Goal: Use online tool/utility: Utilize a website feature to perform a specific function

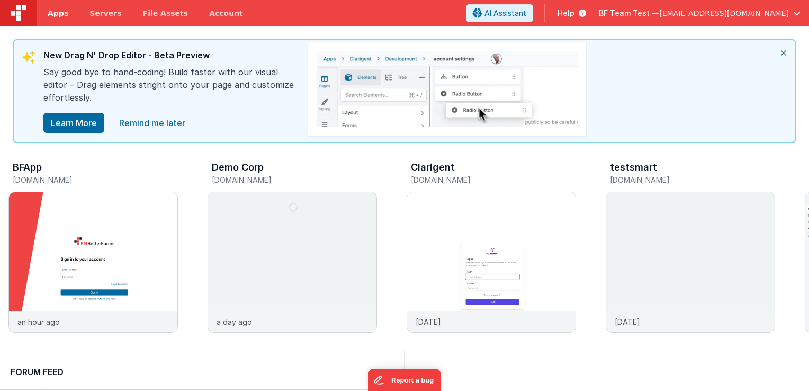
click at [55, 14] on span "Apps" at bounding box center [58, 13] width 21 height 11
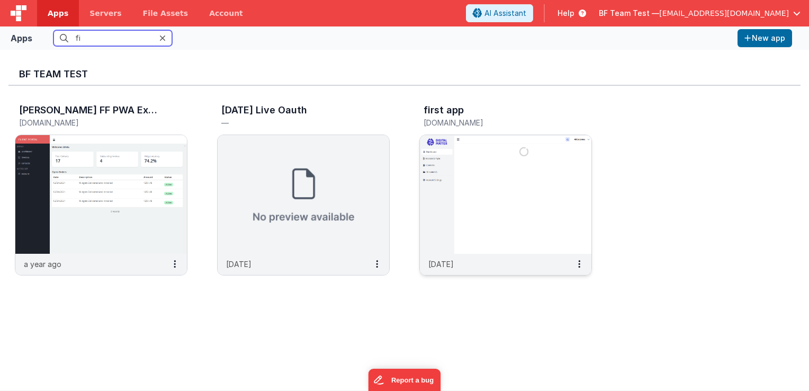
type input "fi"
click at [477, 167] on img at bounding box center [506, 194] width 172 height 119
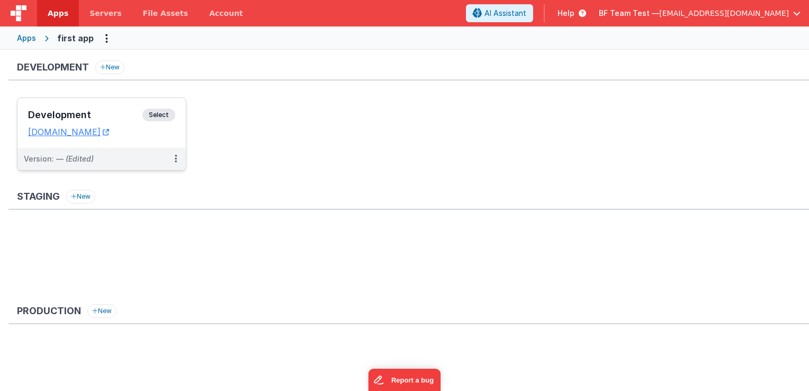
click at [153, 115] on span "Select" at bounding box center [158, 115] width 33 height 13
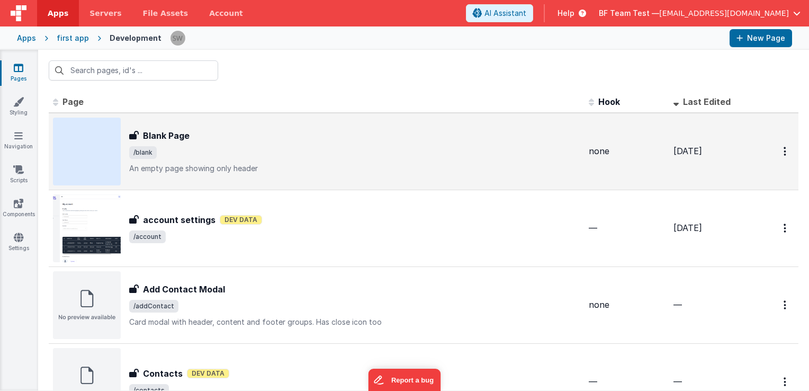
click at [248, 151] on span "/blank" at bounding box center [354, 152] width 451 height 13
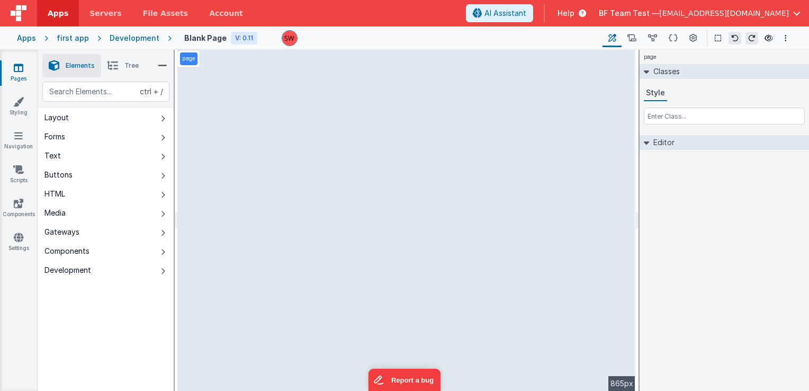
click at [83, 132] on button "Forms" at bounding box center [106, 136] width 136 height 19
click at [91, 154] on button "Text" at bounding box center [106, 155] width 136 height 19
click at [113, 175] on button "Buttons" at bounding box center [106, 174] width 136 height 19
click at [104, 194] on button "HTML" at bounding box center [106, 193] width 136 height 19
click at [114, 209] on button "Media" at bounding box center [106, 212] width 136 height 19
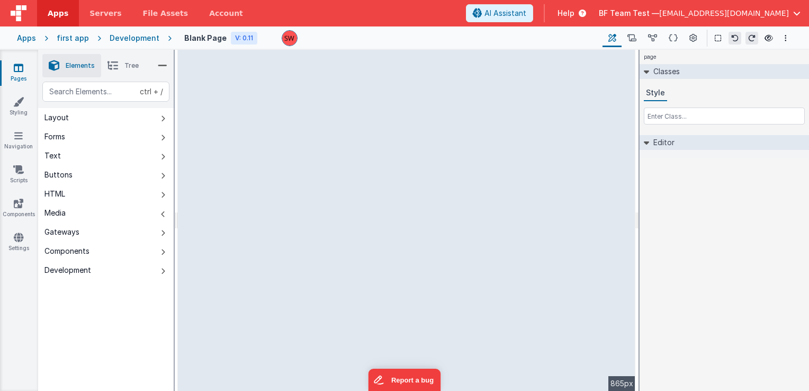
click at [96, 216] on button "Media" at bounding box center [106, 212] width 136 height 19
click at [112, 229] on button "Gateways" at bounding box center [106, 231] width 136 height 19
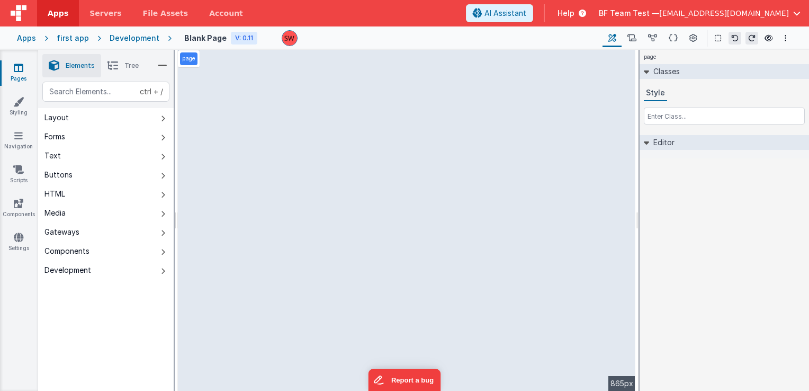
click at [134, 251] on button "Components" at bounding box center [106, 251] width 136 height 19
click at [138, 272] on button "Development" at bounding box center [106, 270] width 136 height 19
click at [122, 208] on button "Media" at bounding box center [106, 212] width 136 height 19
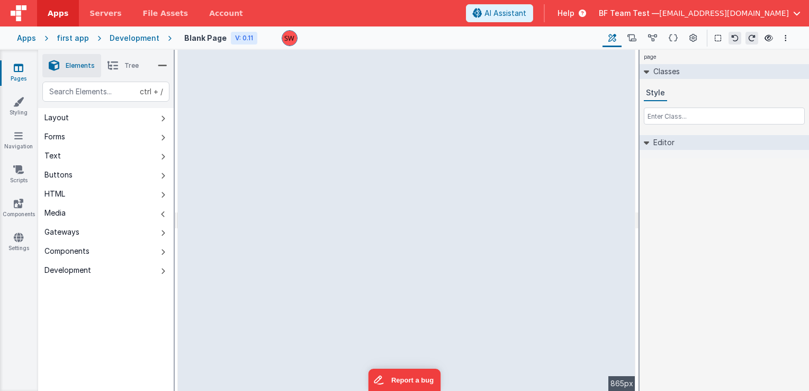
click at [127, 211] on button "Media" at bounding box center [106, 212] width 136 height 19
click at [87, 132] on button "Forms" at bounding box center [106, 136] width 136 height 19
click at [75, 120] on button "Layout" at bounding box center [106, 117] width 136 height 19
click at [95, 141] on button "Forms" at bounding box center [106, 136] width 136 height 19
click at [74, 121] on button "Layout" at bounding box center [106, 117] width 136 height 19
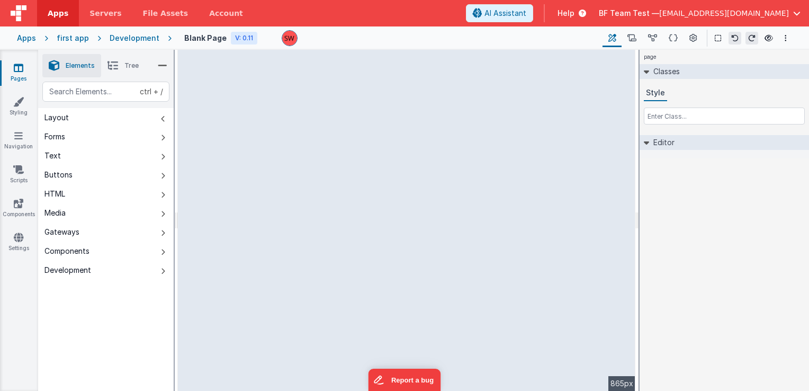
click at [84, 156] on button "Text" at bounding box center [106, 155] width 136 height 19
click at [90, 177] on button "Buttons" at bounding box center [106, 174] width 136 height 19
click at [92, 186] on button "HTML" at bounding box center [106, 193] width 136 height 19
click at [83, 171] on button "Buttons" at bounding box center [106, 174] width 136 height 19
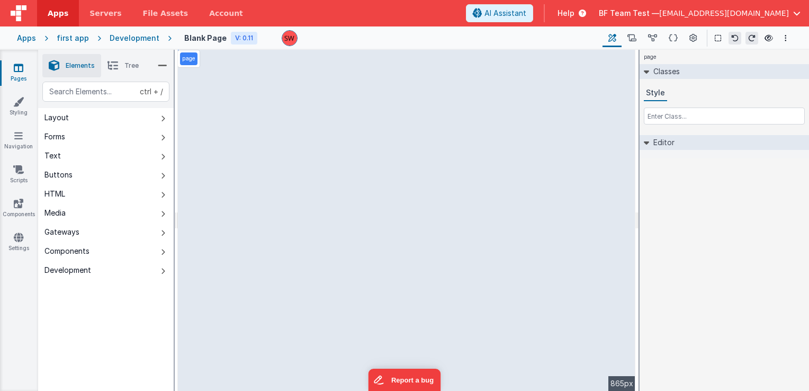
click at [87, 212] on button "Media" at bounding box center [106, 212] width 136 height 19
click at [84, 156] on button "Text" at bounding box center [106, 155] width 136 height 19
click at [117, 209] on button "Media" at bounding box center [106, 212] width 136 height 19
click at [101, 152] on button "Text" at bounding box center [106, 155] width 136 height 19
click at [97, 168] on button "Buttons" at bounding box center [106, 174] width 136 height 19
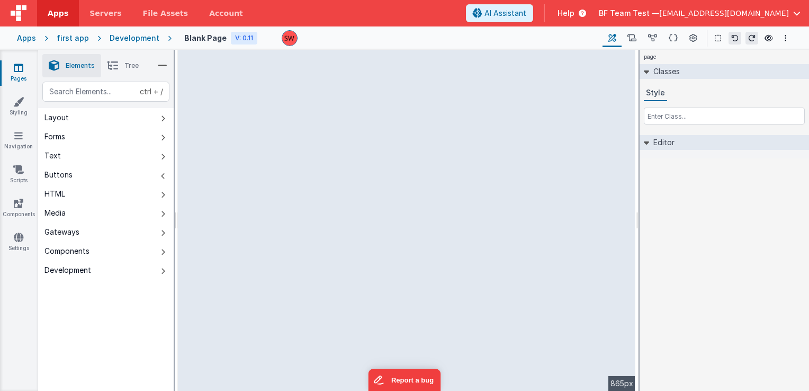
click at [111, 173] on button "Buttons" at bounding box center [106, 174] width 136 height 19
click at [109, 211] on button "Media" at bounding box center [106, 212] width 136 height 19
click at [108, 210] on button "Media" at bounding box center [106, 212] width 136 height 19
click at [121, 211] on button "Media" at bounding box center [106, 212] width 136 height 19
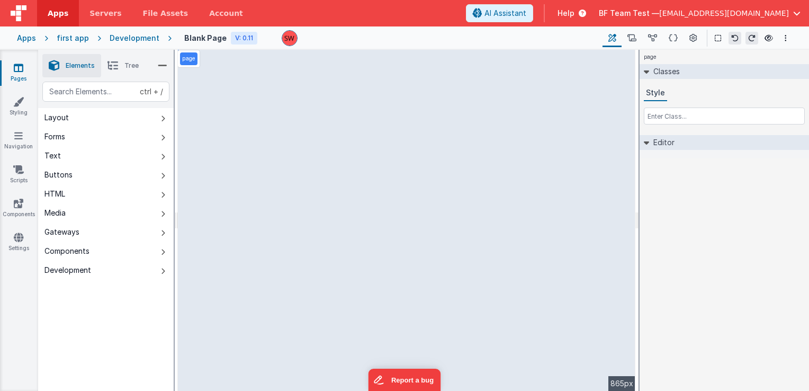
click at [92, 194] on button "HTML" at bounding box center [106, 193] width 136 height 19
click at [77, 177] on button "Buttons" at bounding box center [106, 174] width 136 height 19
click at [83, 159] on button "Text" at bounding box center [106, 155] width 136 height 19
click at [108, 118] on button "Layout" at bounding box center [106, 117] width 136 height 19
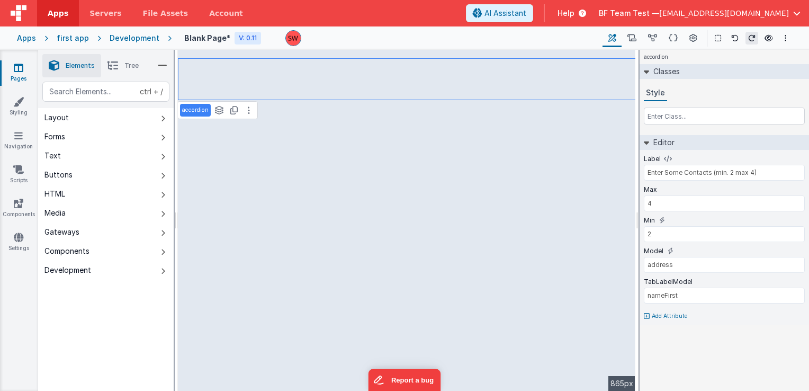
click at [104, 117] on button "Layout" at bounding box center [106, 117] width 136 height 19
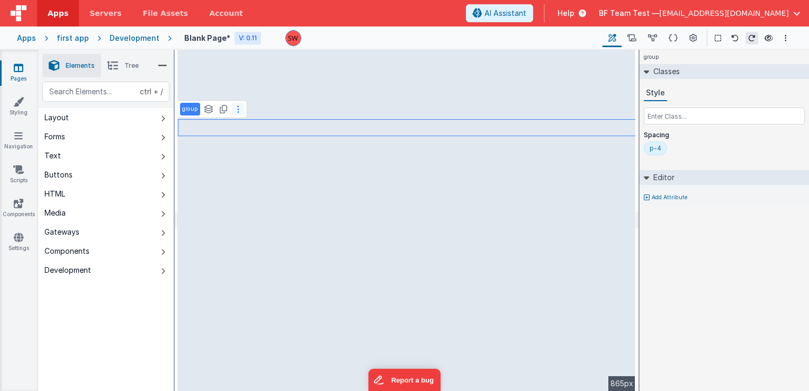
click at [234, 111] on button at bounding box center [238, 109] width 13 height 13
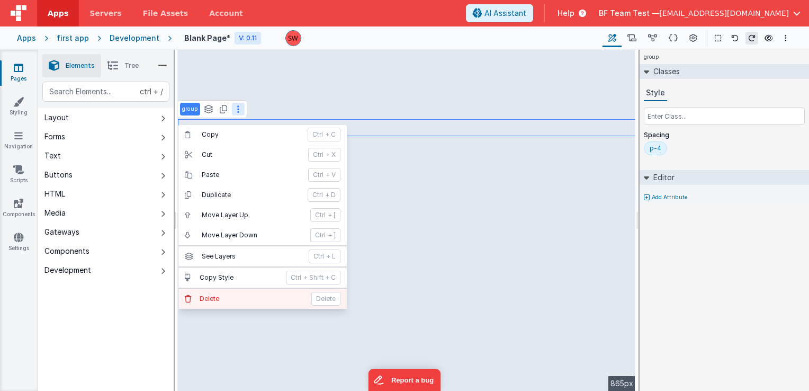
click at [248, 289] on button "Delete Delete" at bounding box center [262, 299] width 168 height 20
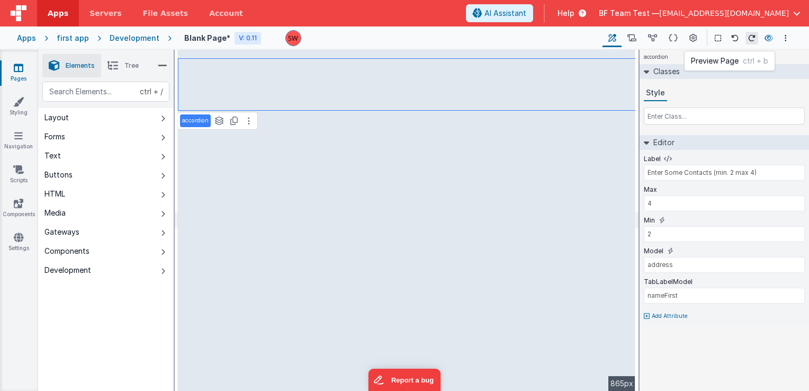
click at [771, 39] on icon at bounding box center [769, 37] width 8 height 7
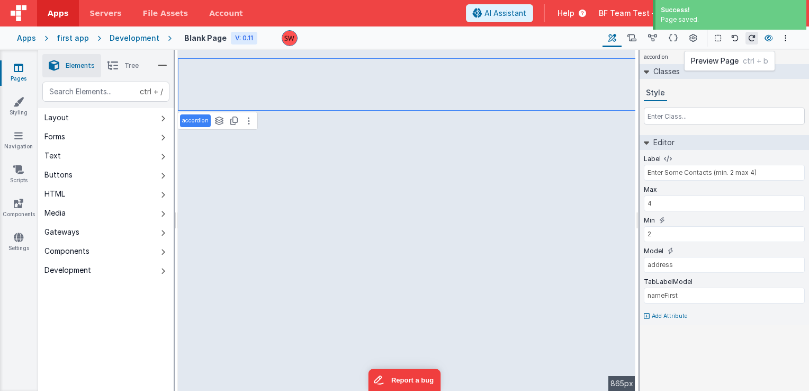
click at [768, 38] on icon at bounding box center [769, 37] width 8 height 7
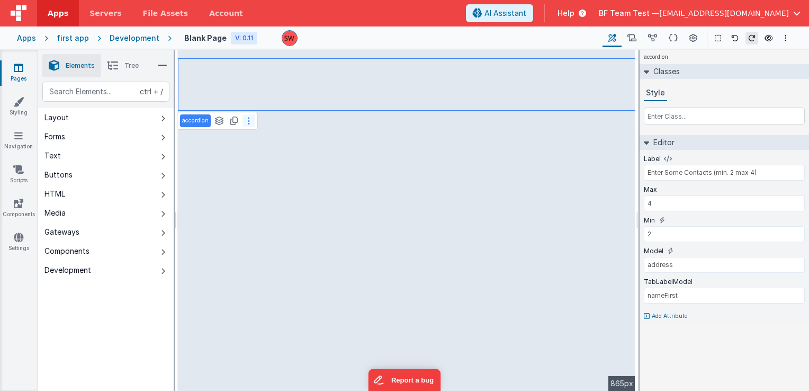
click at [244, 126] on button at bounding box center [249, 120] width 13 height 13
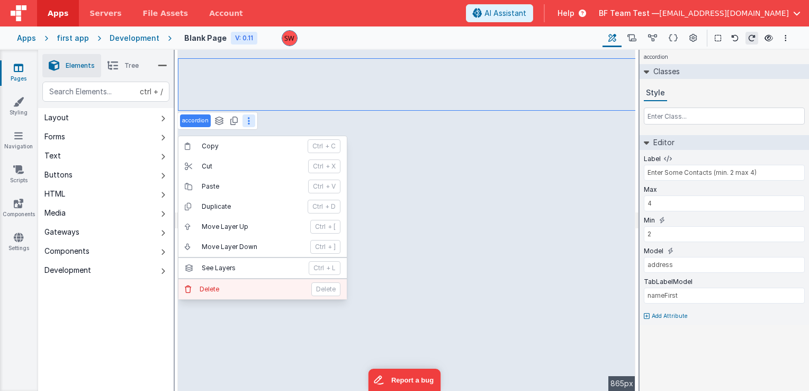
click at [231, 285] on p "Delete" at bounding box center [252, 289] width 105 height 8
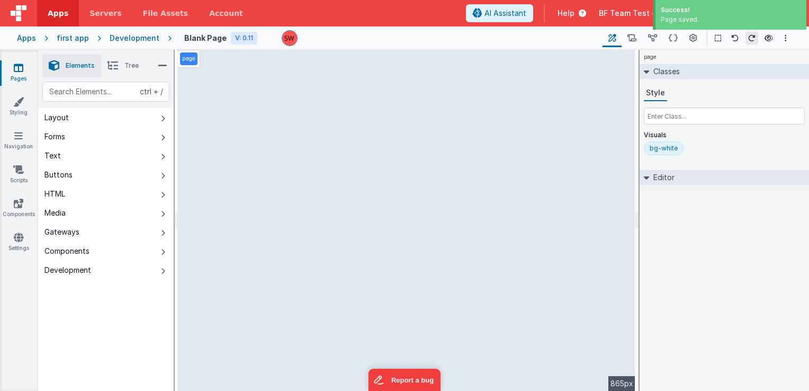
click at [99, 115] on button "Layout" at bounding box center [106, 117] width 136 height 19
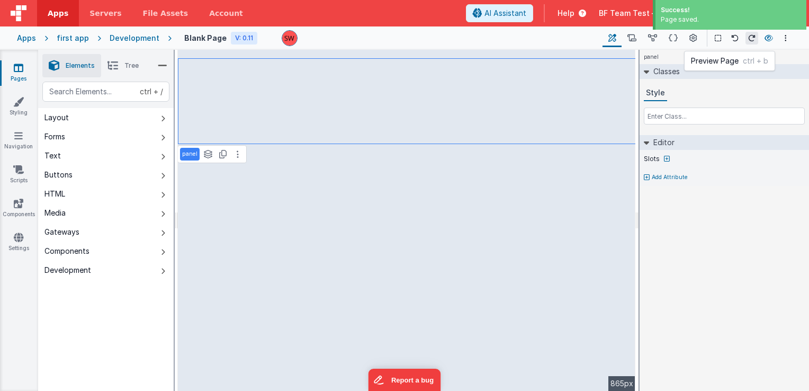
click at [766, 38] on icon at bounding box center [769, 37] width 8 height 7
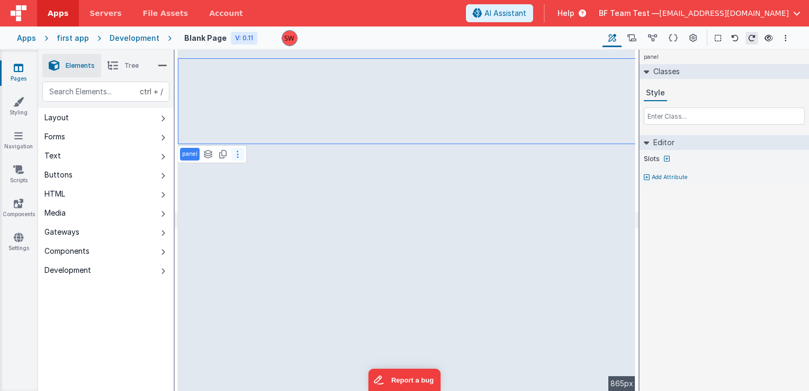
click at [233, 156] on button at bounding box center [237, 154] width 13 height 13
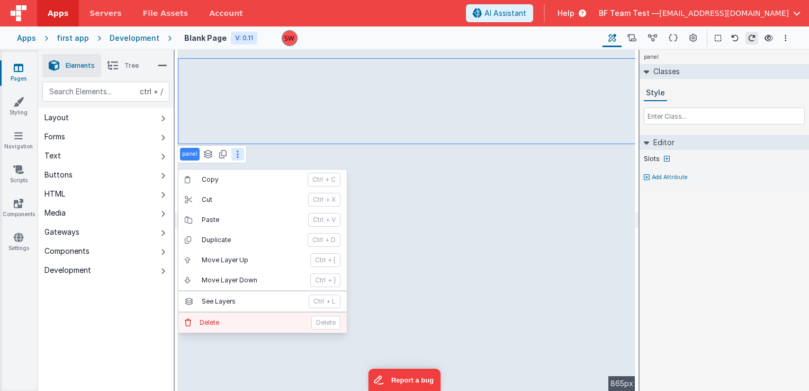
click at [236, 324] on p "Delete" at bounding box center [252, 322] width 105 height 8
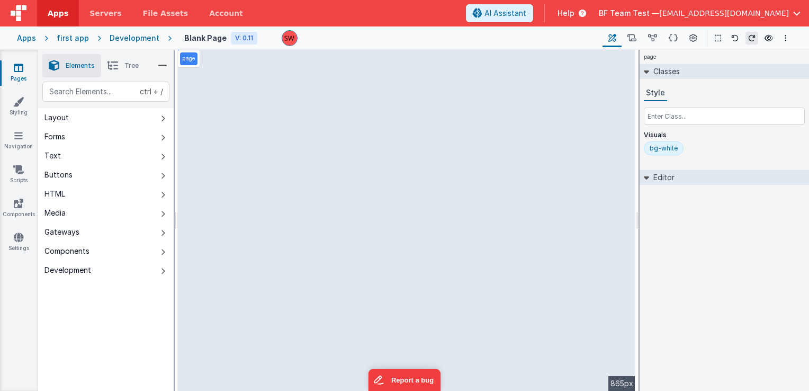
click at [66, 113] on div "Layout" at bounding box center [56, 117] width 24 height 11
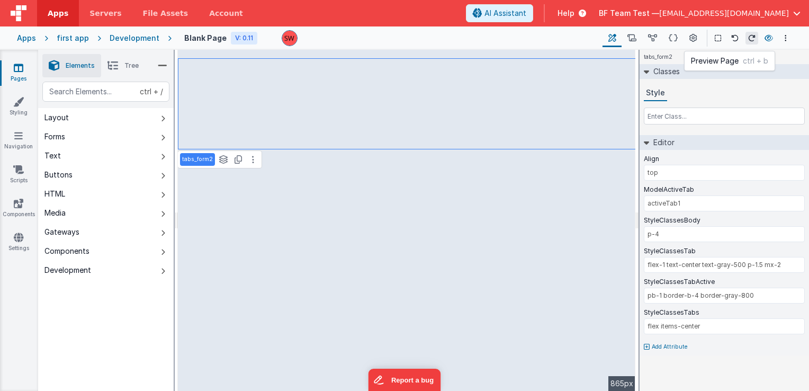
click at [767, 37] on icon at bounding box center [769, 37] width 8 height 7
click at [56, 154] on div "Text" at bounding box center [52, 155] width 16 height 11
click at [249, 167] on div "tabs_form2 See layers ctrl + L Duplicate ctrl + D" at bounding box center [219, 159] width 85 height 18
click at [213, 168] on div "tabs_form2 See layers ctrl + L Duplicate ctrl + D" at bounding box center [219, 159] width 85 height 18
click at [57, 197] on div "HTML" at bounding box center [54, 194] width 21 height 11
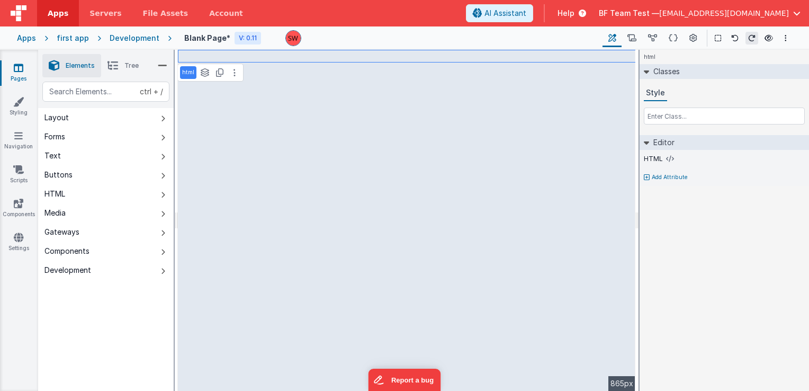
click at [104, 58] on li "Tree" at bounding box center [123, 65] width 44 height 23
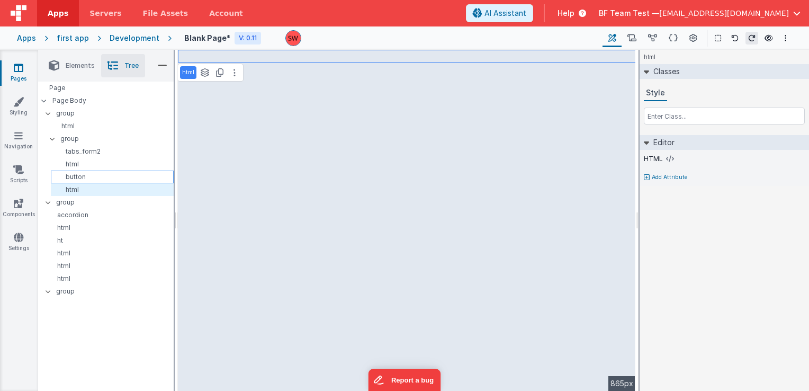
click at [83, 182] on div "button" at bounding box center [112, 177] width 123 height 13
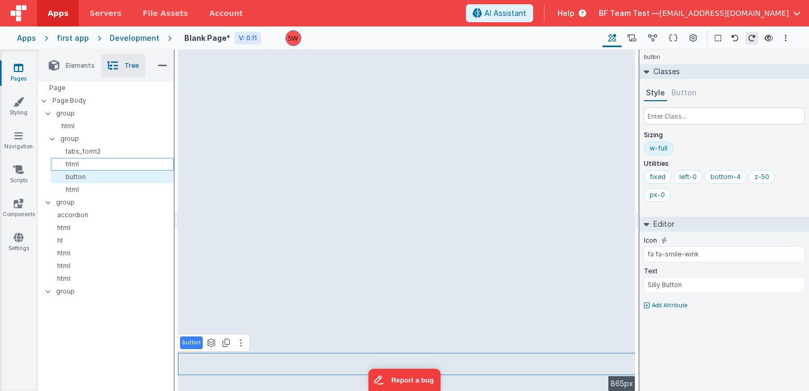
click at [83, 163] on p "html" at bounding box center [114, 164] width 118 height 8
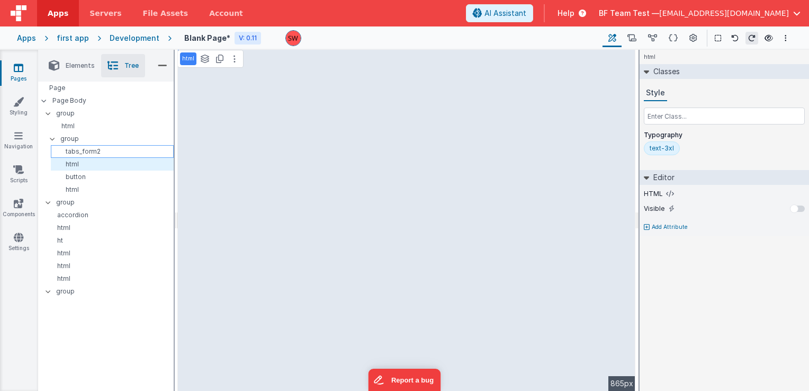
click at [81, 154] on p "tabs_form2" at bounding box center [114, 151] width 118 height 8
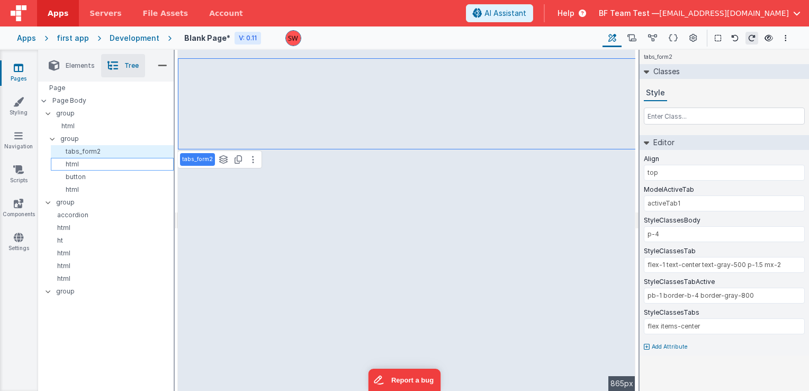
click at [110, 162] on p "html" at bounding box center [114, 164] width 118 height 8
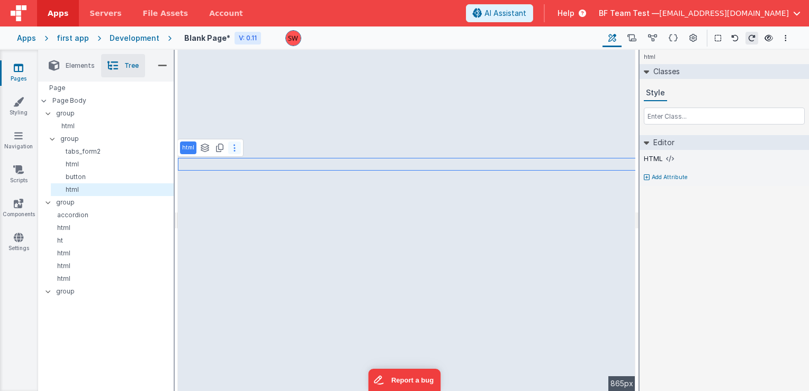
click at [229, 149] on button at bounding box center [234, 147] width 13 height 13
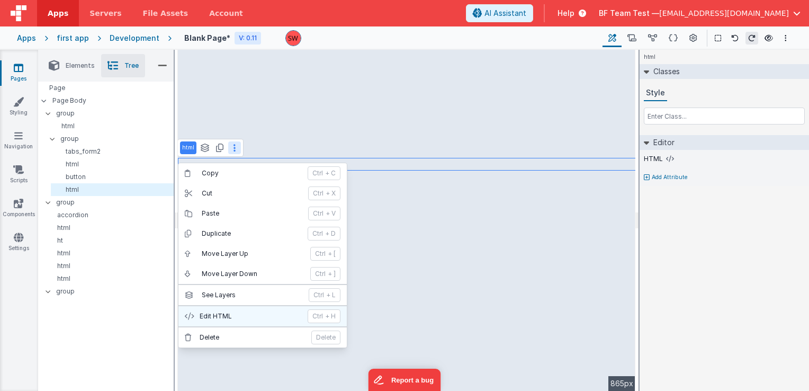
click at [271, 312] on p "Edit HTML" at bounding box center [251, 316] width 102 height 8
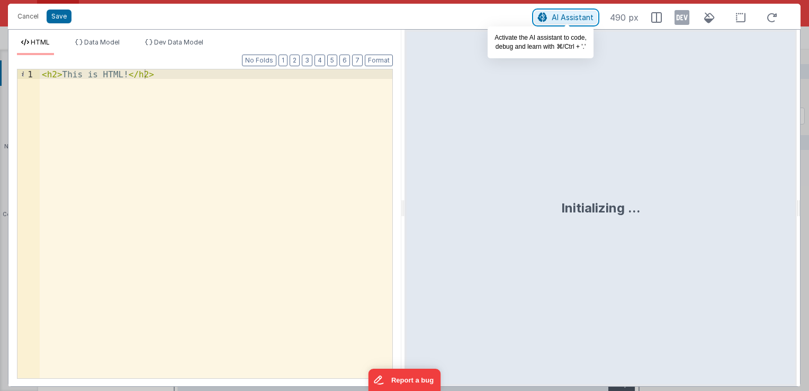
click at [546, 23] on button "AI Assistant" at bounding box center [565, 18] width 63 height 14
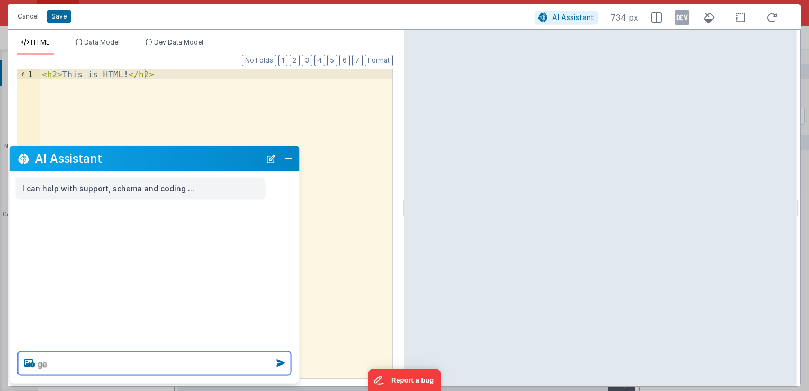
type textarea "g"
type textarea "give me some awsome html"
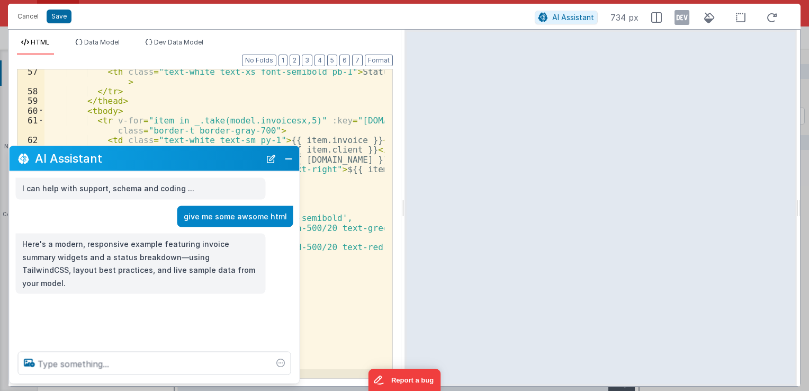
scroll to position [636, 0]
click at [290, 160] on button "Close" at bounding box center [289, 158] width 14 height 15
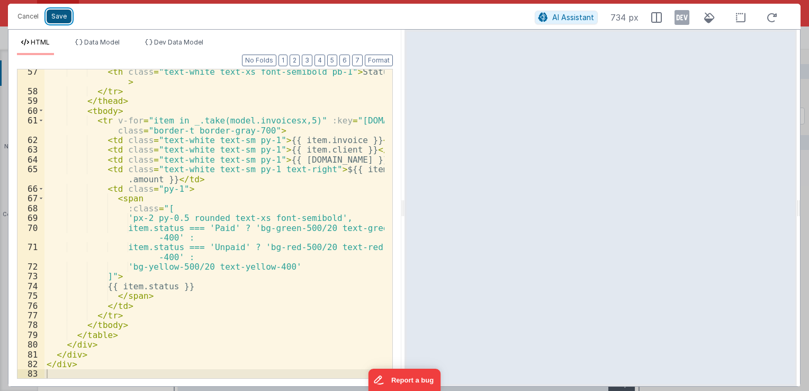
click at [59, 22] on button "Save" at bounding box center [59, 17] width 25 height 14
